Goal: Task Accomplishment & Management: Complete application form

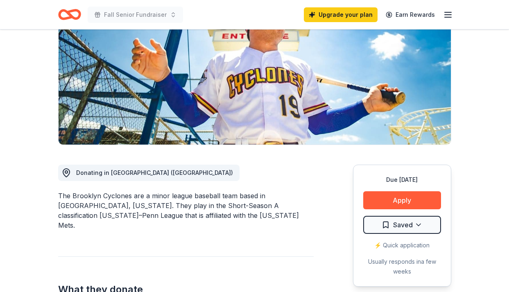
scroll to position [169, 0]
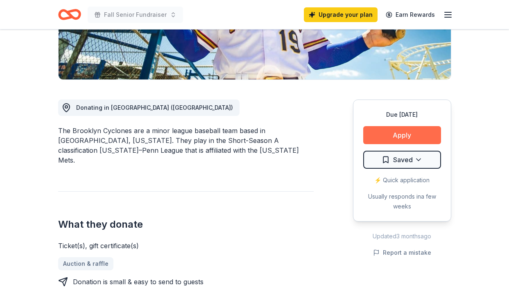
click at [389, 139] on button "Apply" at bounding box center [403, 135] width 78 height 18
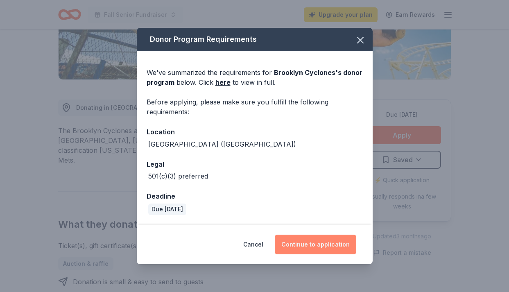
click at [308, 245] on button "Continue to application" at bounding box center [316, 245] width 82 height 20
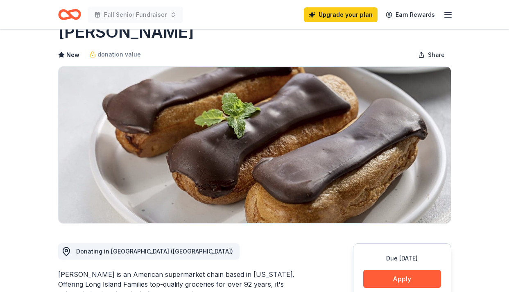
scroll to position [52, 0]
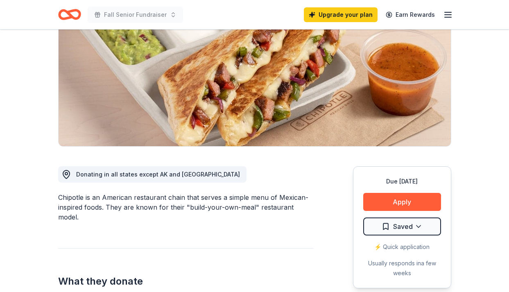
scroll to position [163, 0]
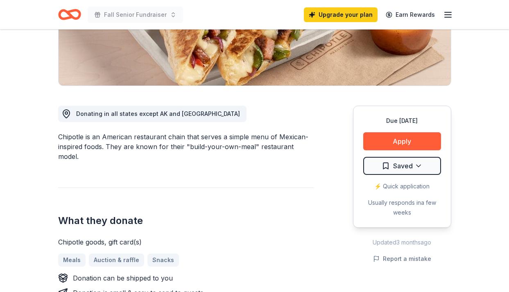
click at [382, 150] on div "Due in 18 days Apply Saved ⚡️ Quick application Usually responds in a few weeks" at bounding box center [402, 167] width 98 height 122
click at [386, 136] on button "Apply" at bounding box center [403, 141] width 78 height 18
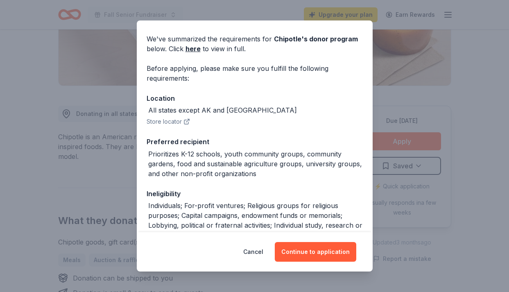
scroll to position [74, 0]
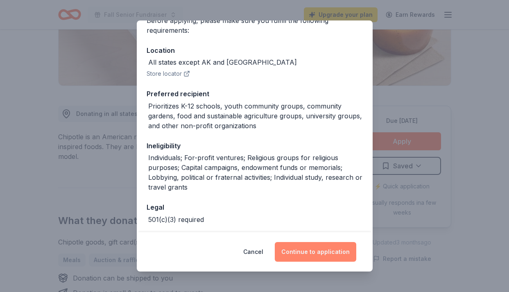
click at [328, 256] on button "Continue to application" at bounding box center [316, 252] width 82 height 20
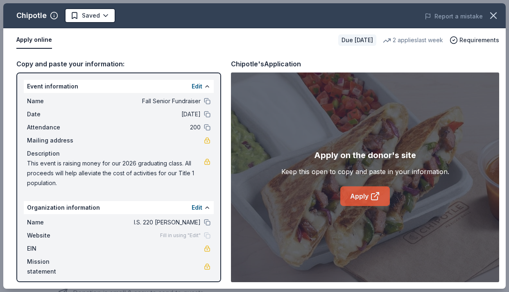
click at [363, 199] on link "Apply" at bounding box center [366, 196] width 50 height 20
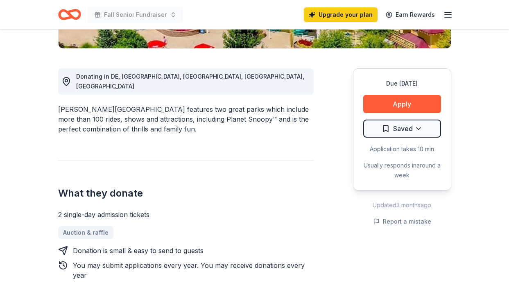
scroll to position [221, 0]
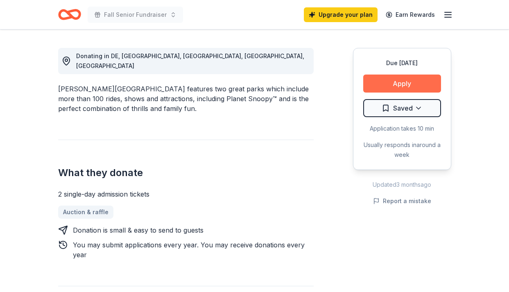
click at [378, 86] on button "Apply" at bounding box center [403, 84] width 78 height 18
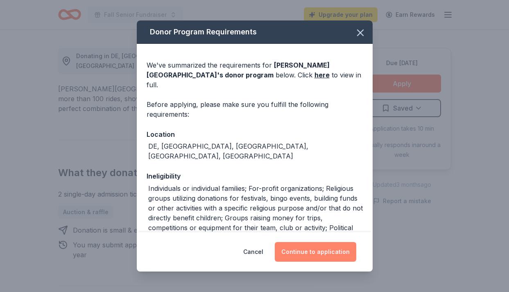
click at [303, 255] on button "Continue to application" at bounding box center [316, 252] width 82 height 20
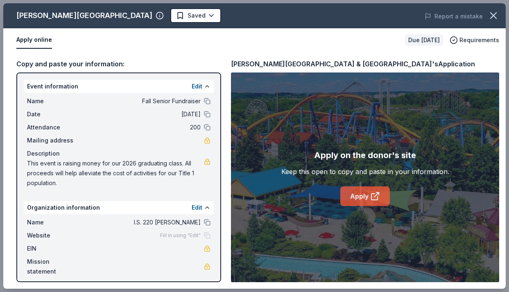
click at [355, 194] on link "Apply" at bounding box center [366, 196] width 50 height 20
